Goal: Information Seeking & Learning: Learn about a topic

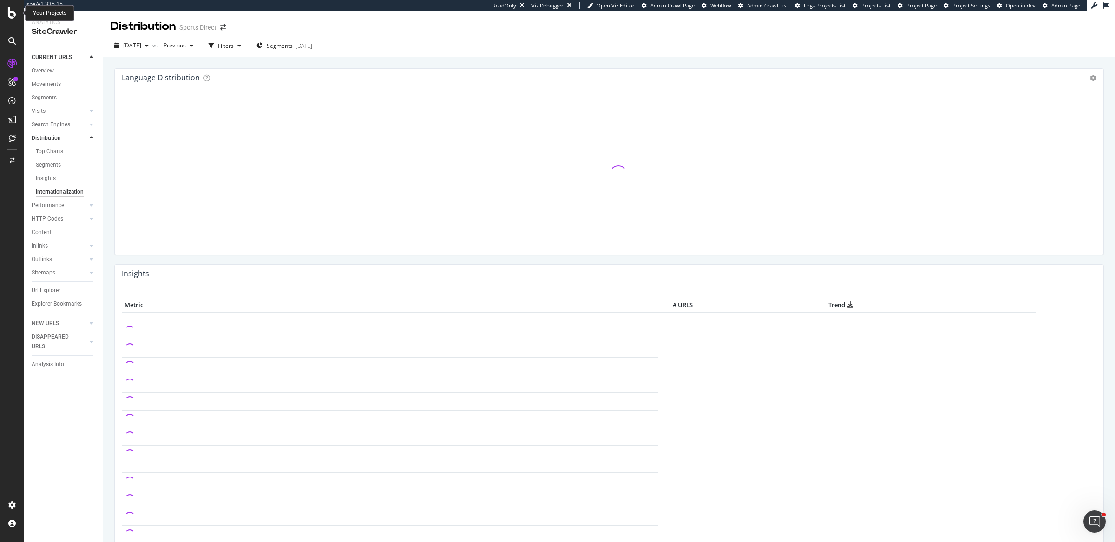
click at [9, 13] on icon at bounding box center [12, 12] width 8 height 11
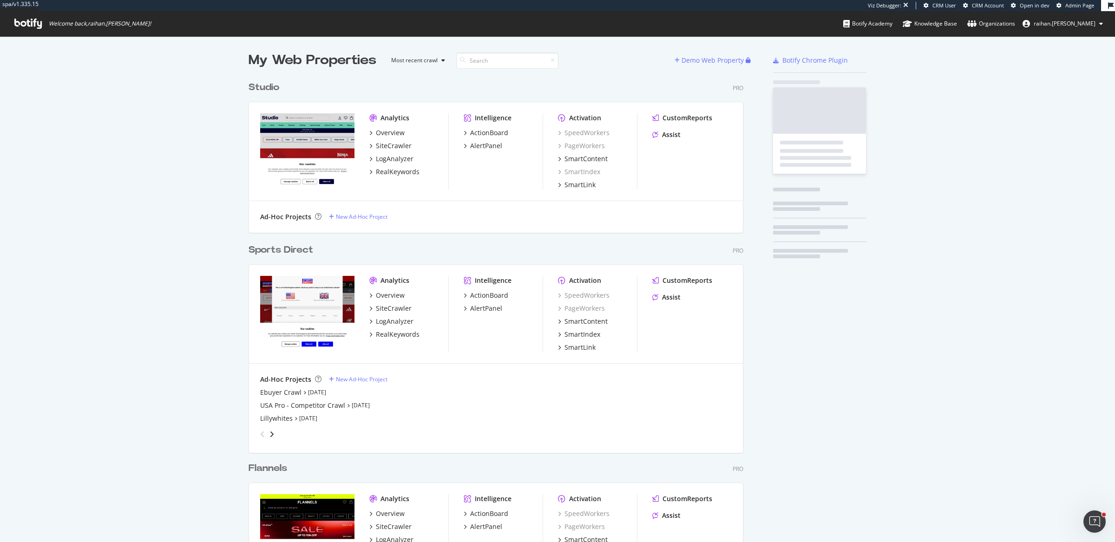
scroll to position [1391, 493]
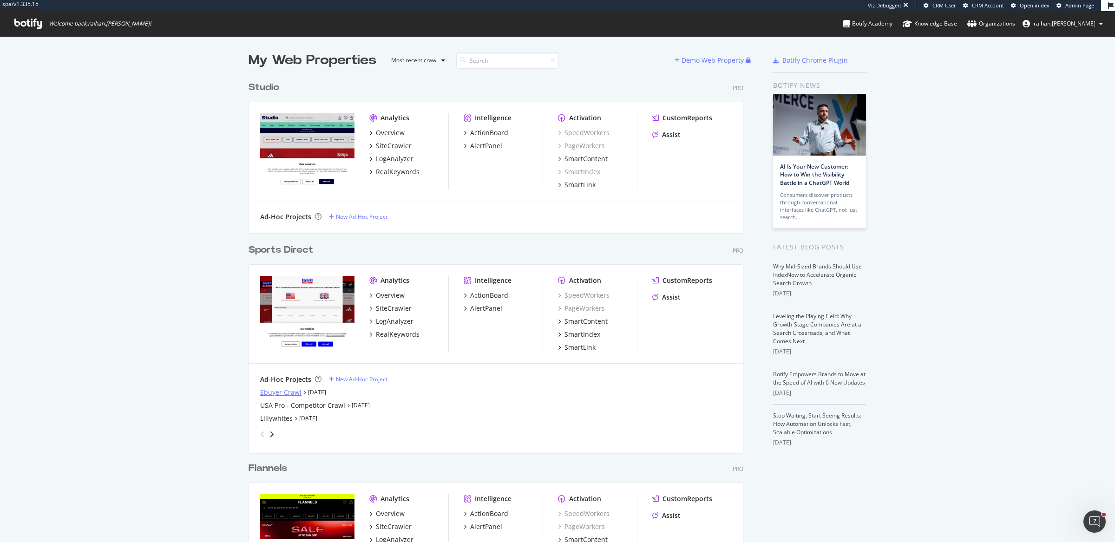
click at [274, 390] on div "Ebuyer Crawl" at bounding box center [280, 392] width 41 height 9
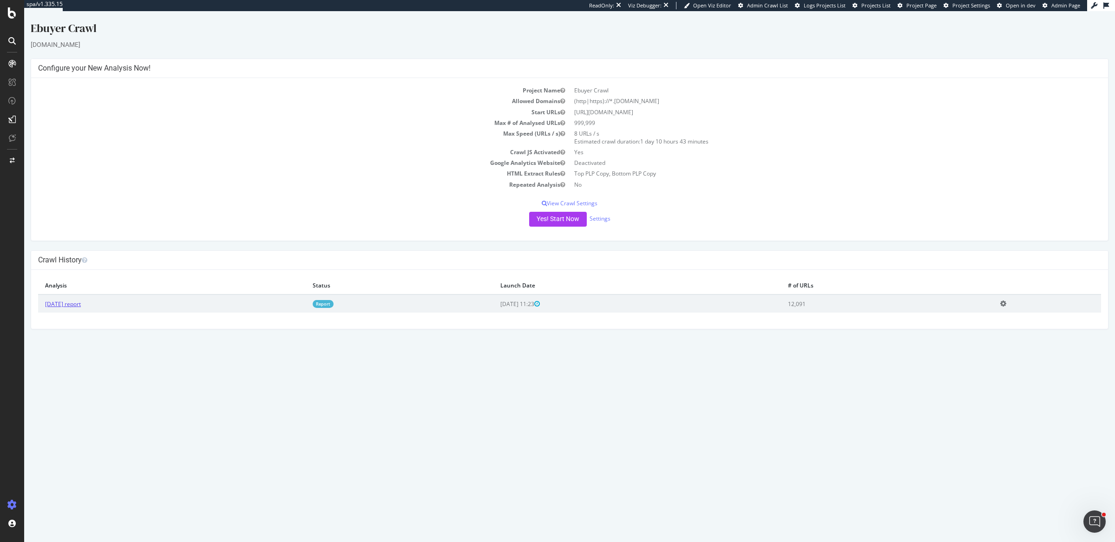
click at [81, 304] on link "[DATE] report" at bounding box center [63, 304] width 36 height 8
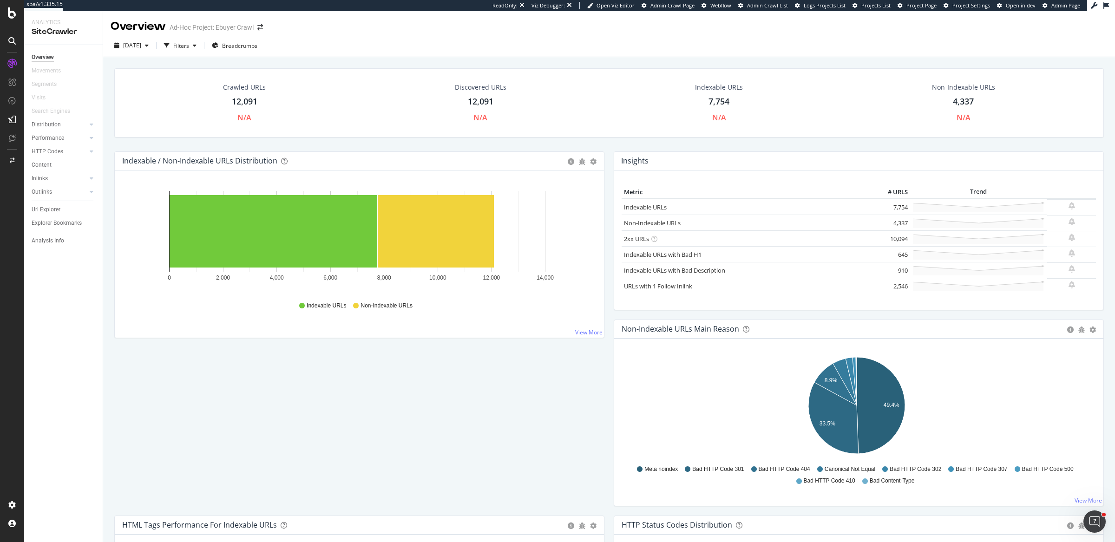
click at [44, 215] on div "Url Explorer" at bounding box center [67, 209] width 71 height 13
click at [45, 211] on div "Url Explorer" at bounding box center [46, 210] width 29 height 10
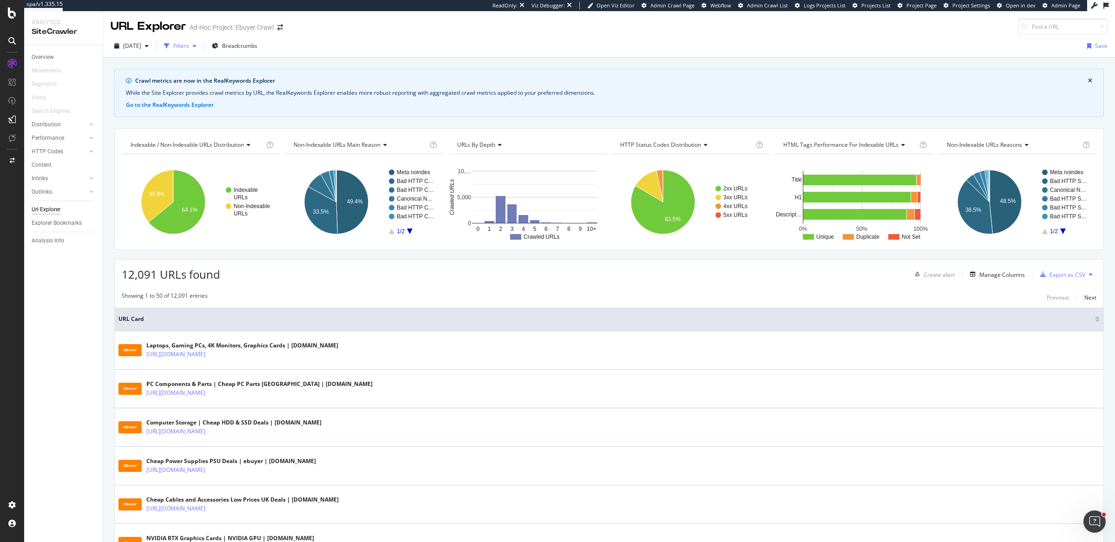
click at [189, 48] on div "Filters" at bounding box center [181, 46] width 16 height 8
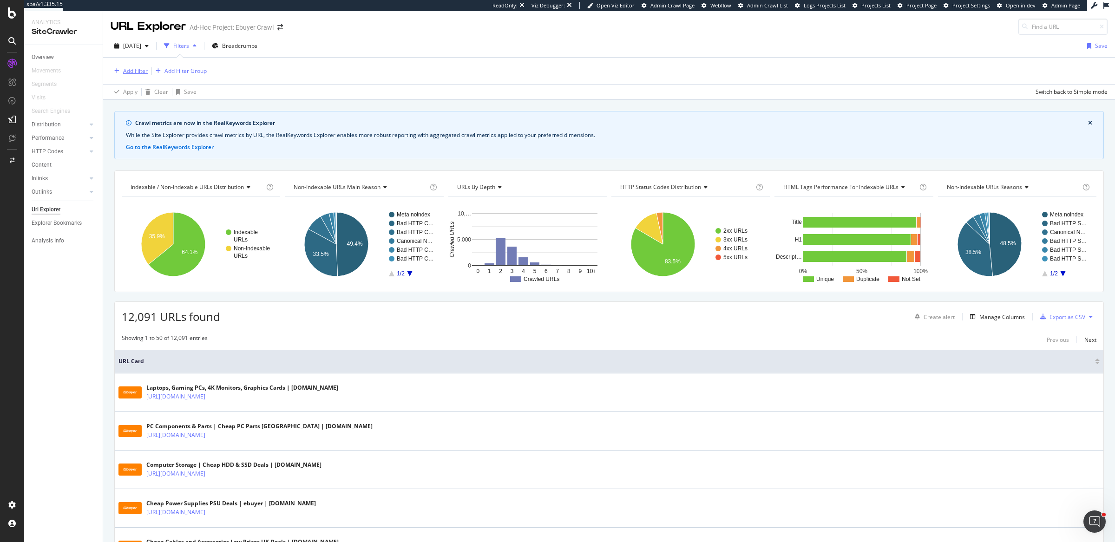
click at [142, 73] on div "Add Filter" at bounding box center [135, 71] width 25 height 8
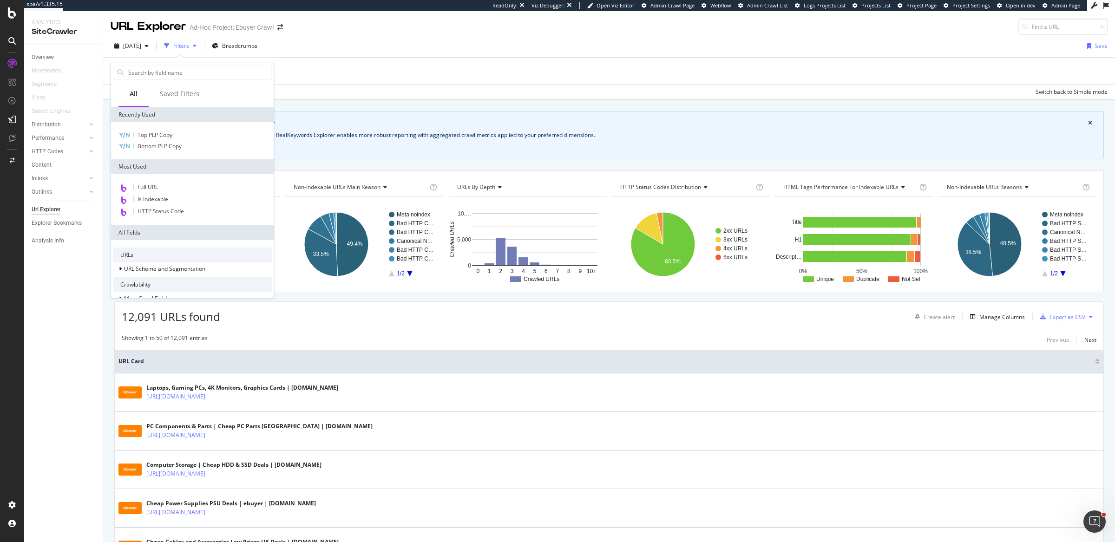
scroll to position [148, 0]
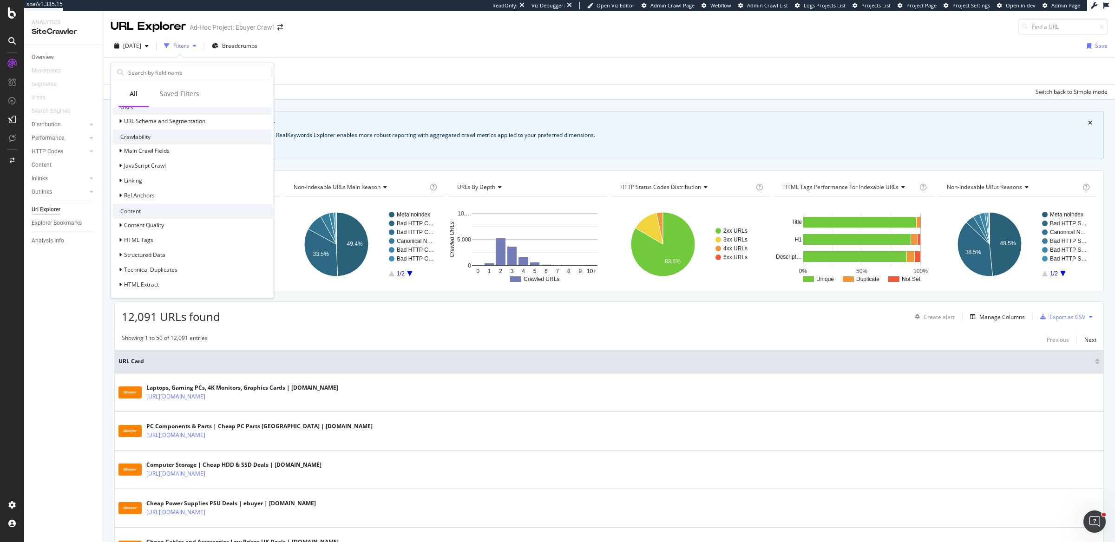
click at [157, 291] on div "URLs URL Scheme and Segmentation Crawlability Main Crawl Fields JavaScript Craw…" at bounding box center [192, 195] width 163 height 206
click at [157, 286] on span "HTML Extract" at bounding box center [141, 285] width 35 height 8
click at [170, 275] on span "Top PLP Copy" at bounding box center [160, 274] width 35 height 8
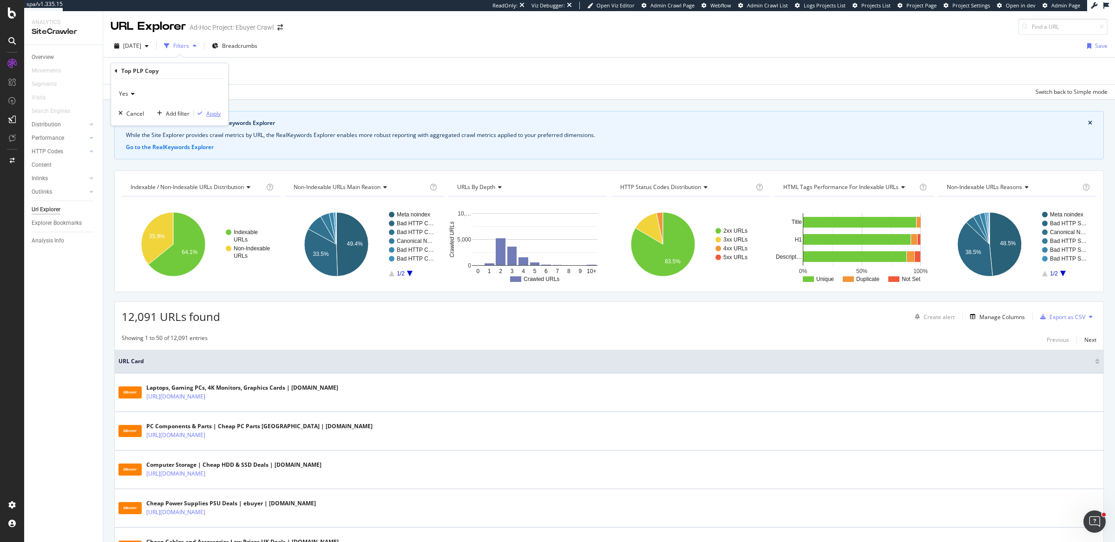
click at [206, 109] on div "Apply" at bounding box center [207, 113] width 27 height 8
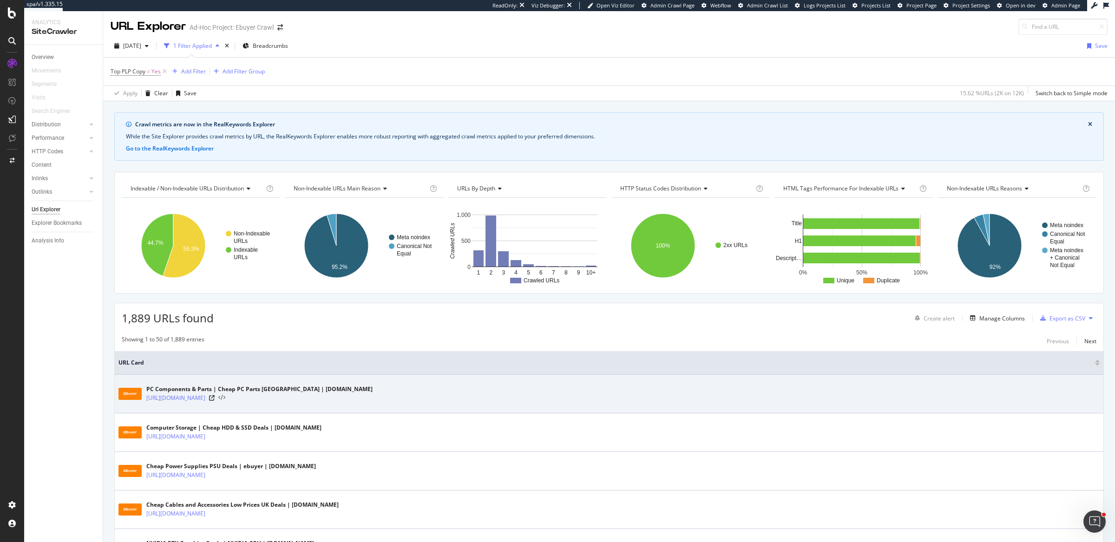
click at [225, 396] on icon at bounding box center [221, 398] width 7 height 7
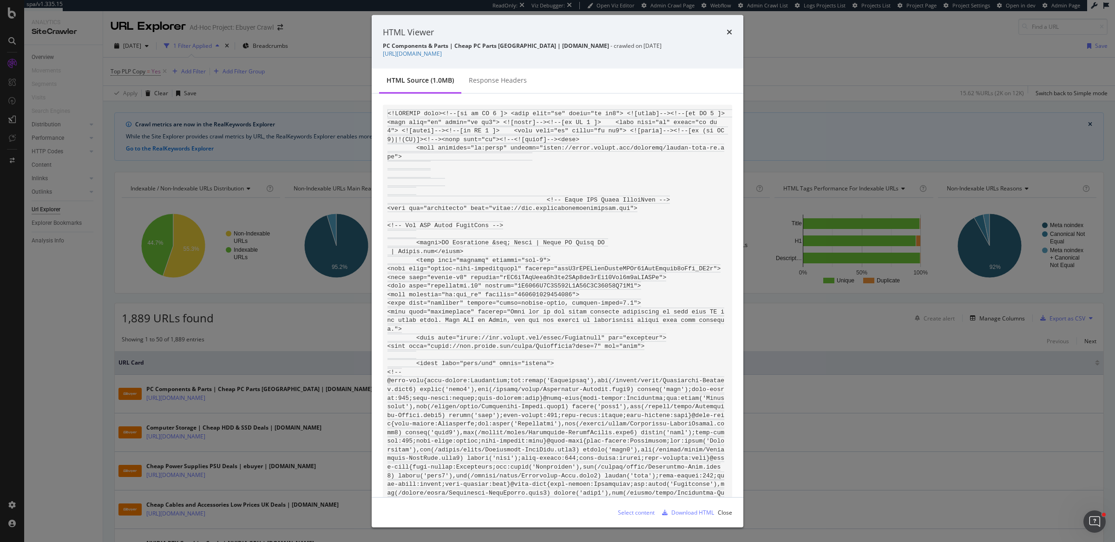
click at [869, 451] on div "HTML Viewer PC Components & Parts | Cheap PC Parts [GEOGRAPHIC_DATA] | [DOMAIN_…" at bounding box center [557, 271] width 1115 height 542
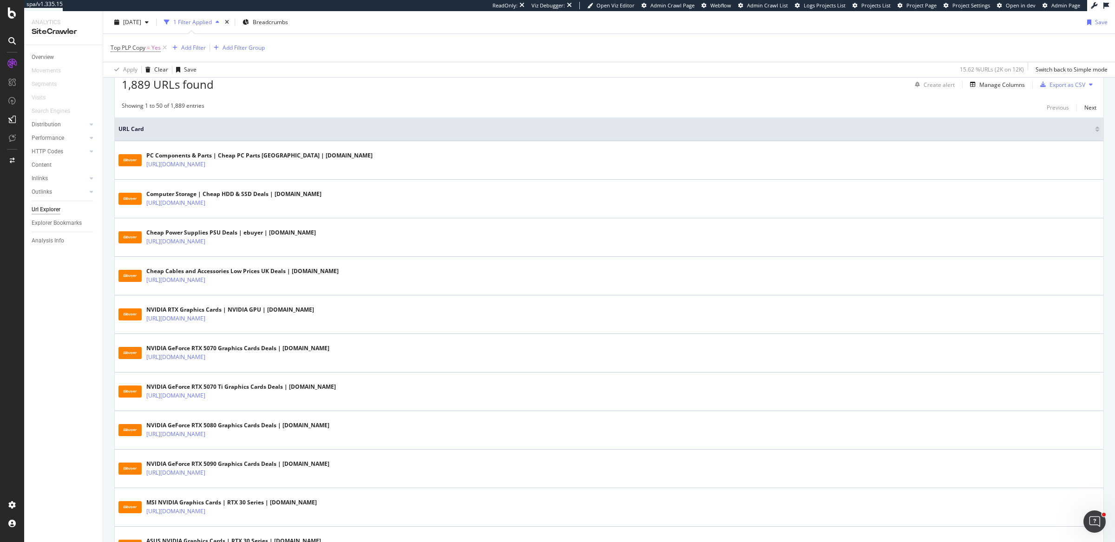
scroll to position [201, 0]
